Goal: Use online tool/utility

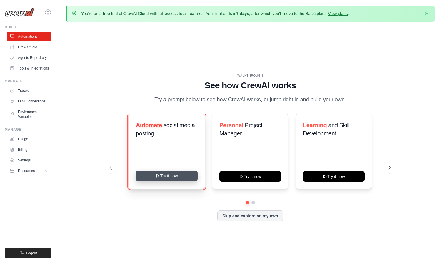
click at [165, 177] on button "Try it now" at bounding box center [167, 175] width 62 height 11
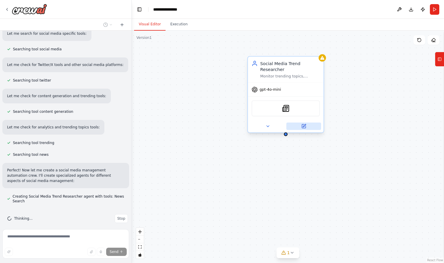
scroll to position [100, 0]
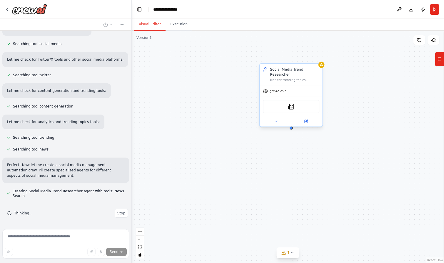
click at [300, 105] on div "SerplyNewsSearchTool" at bounding box center [291, 106] width 56 height 13
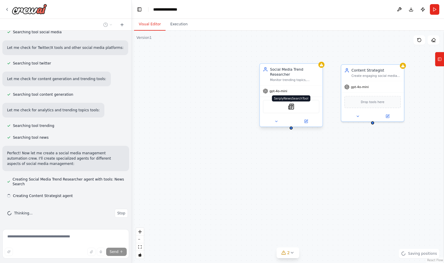
click at [293, 109] on img at bounding box center [291, 106] width 6 height 6
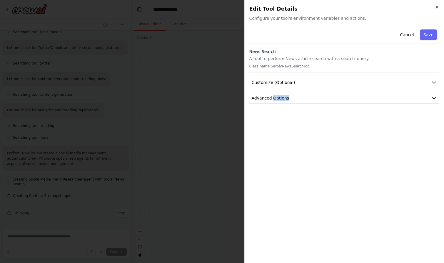
click at [293, 109] on div "Cancel Save News Search A tool to perform News article search with a search_que…" at bounding box center [344, 142] width 190 height 231
click at [435, 79] on icon "button" at bounding box center [434, 82] width 6 height 6
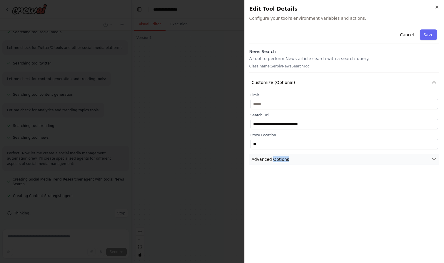
click at [433, 162] on icon "button" at bounding box center [434, 159] width 6 height 6
click at [437, 5] on icon "button" at bounding box center [437, 7] width 5 height 5
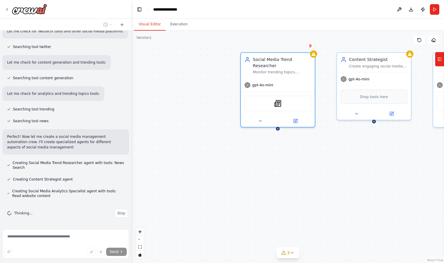
drag, startPoint x: 358, startPoint y: 172, endPoint x: 328, endPoint y: 169, distance: 30.2
click at [329, 170] on div "Social Media Trend Researcher Monitor trending topics, hashtags, and conversati…" at bounding box center [288, 147] width 312 height 232
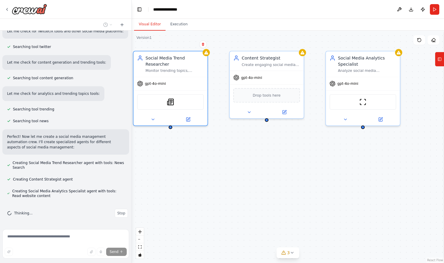
drag, startPoint x: 302, startPoint y: 172, endPoint x: 226, endPoint y: 172, distance: 75.3
click at [226, 172] on div "Social Media Trend Researcher Monitor trending topics, hashtags, and conversati…" at bounding box center [288, 147] width 312 height 232
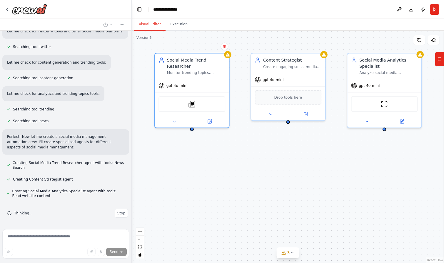
drag, startPoint x: 261, startPoint y: 173, endPoint x: 284, endPoint y: 175, distance: 22.5
click at [284, 175] on div "Social Media Trend Researcher Monitor trending topics, hashtags, and conversati…" at bounding box center [288, 147] width 312 height 232
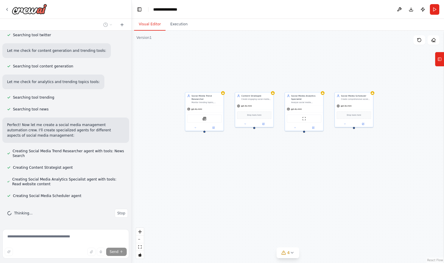
drag, startPoint x: 284, startPoint y: 175, endPoint x: 252, endPoint y: 155, distance: 36.9
click at [252, 155] on div "Social Media Trend Researcher Monitor trending topics, hashtags, and conversati…" at bounding box center [288, 147] width 312 height 232
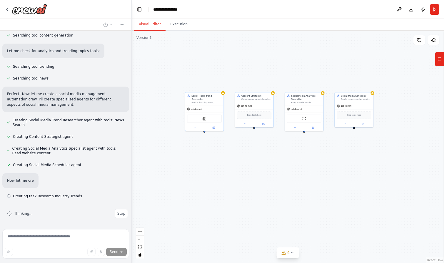
scroll to position [171, 0]
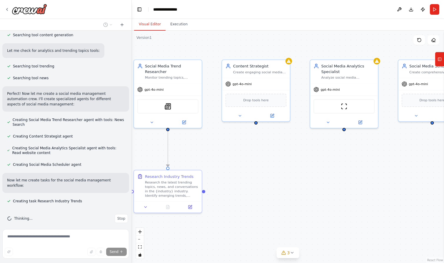
drag, startPoint x: 279, startPoint y: 157, endPoint x: 317, endPoint y: 160, distance: 38.4
click at [317, 160] on div ".deletable-edge-delete-btn { width: 20px; height: 20px; border: 0px solid #ffff…" at bounding box center [288, 147] width 312 height 232
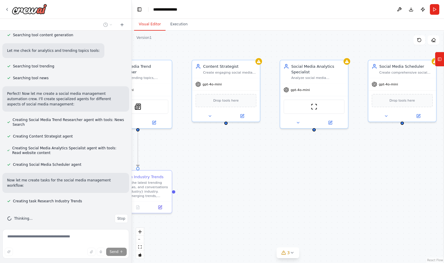
drag, startPoint x: 393, startPoint y: 137, endPoint x: 359, endPoint y: 137, distance: 34.4
click at [359, 137] on div ".deletable-edge-delete-btn { width: 20px; height: 20px; border: 0px solid #ffff…" at bounding box center [288, 147] width 312 height 232
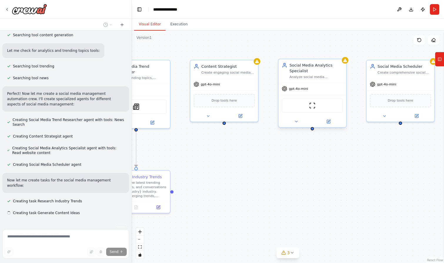
scroll to position [183, 0]
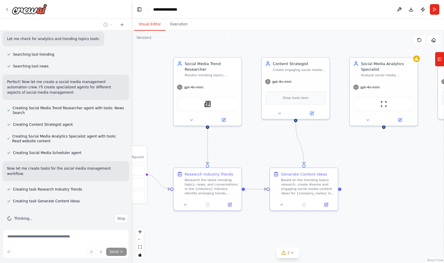
drag, startPoint x: 301, startPoint y: 159, endPoint x: 375, endPoint y: 156, distance: 74.2
click at [375, 156] on div ".deletable-edge-delete-btn { width: 20px; height: 20px; border: 0px solid #ffff…" at bounding box center [288, 147] width 312 height 232
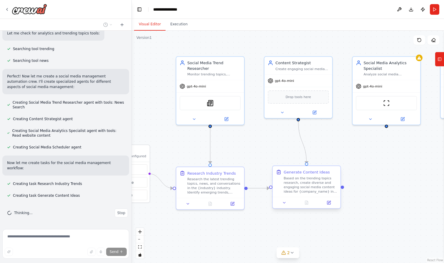
scroll to position [194, 0]
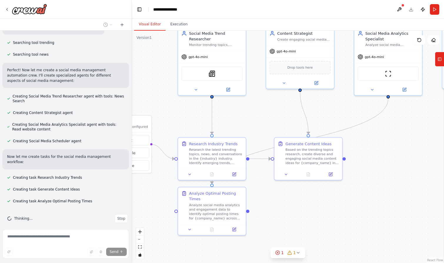
drag, startPoint x: 340, startPoint y: 224, endPoint x: 342, endPoint y: 194, distance: 30.1
click at [342, 194] on div ".deletable-edge-delete-btn { width: 20px; height: 20px; border: 0px solid #ffff…" at bounding box center [288, 147] width 312 height 232
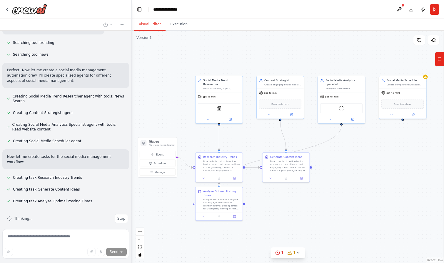
drag, startPoint x: 342, startPoint y: 194, endPoint x: 309, endPoint y: 192, distance: 32.7
click at [309, 192] on div ".deletable-edge-delete-btn { width: 20px; height: 20px; border: 0px solid #ffff…" at bounding box center [288, 147] width 312 height 232
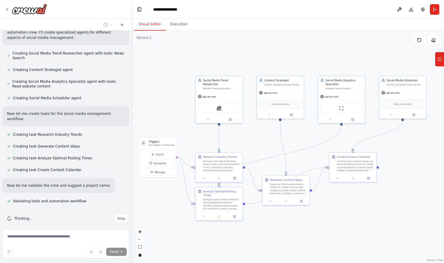
scroll to position [249, 0]
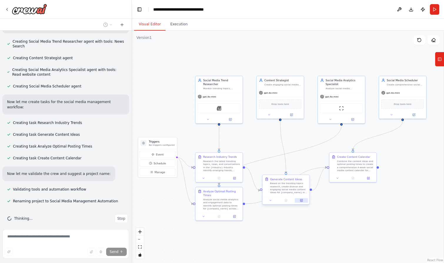
click at [300, 200] on icon at bounding box center [301, 200] width 3 height 3
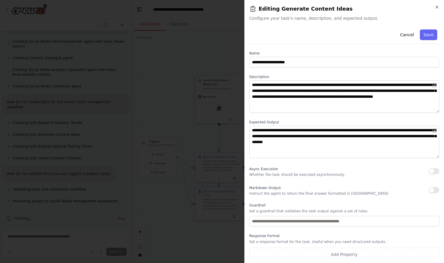
scroll to position [3, 0]
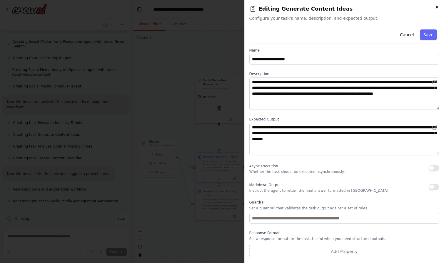
click at [437, 7] on icon "button" at bounding box center [437, 7] width 5 height 5
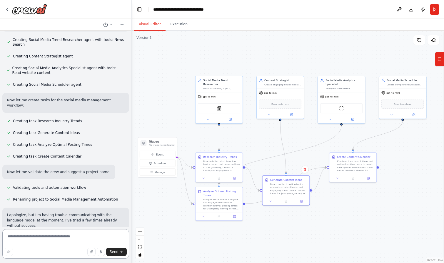
scroll to position [256, 0]
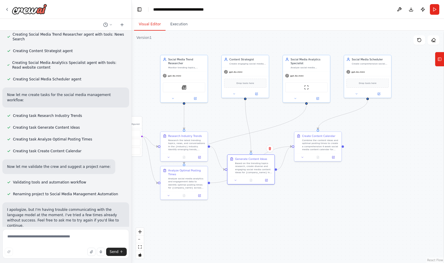
drag, startPoint x: 287, startPoint y: 71, endPoint x: 254, endPoint y: 49, distance: 40.1
click at [253, 49] on div ".deletable-edge-delete-btn { width: 20px; height: 20px; border: 0px solid #ffff…" at bounding box center [288, 147] width 312 height 232
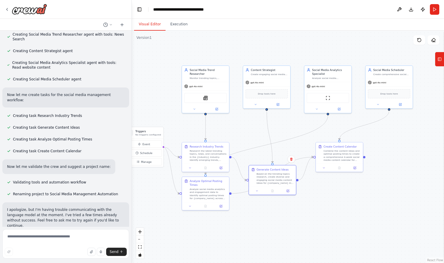
drag, startPoint x: 346, startPoint y: 200, endPoint x: 366, endPoint y: 211, distance: 23.0
click at [366, 211] on div ".deletable-edge-delete-btn { width: 20px; height: 20px; border: 0px solid #ffff…" at bounding box center [288, 147] width 312 height 232
